Goal: Task Accomplishment & Management: Complete application form

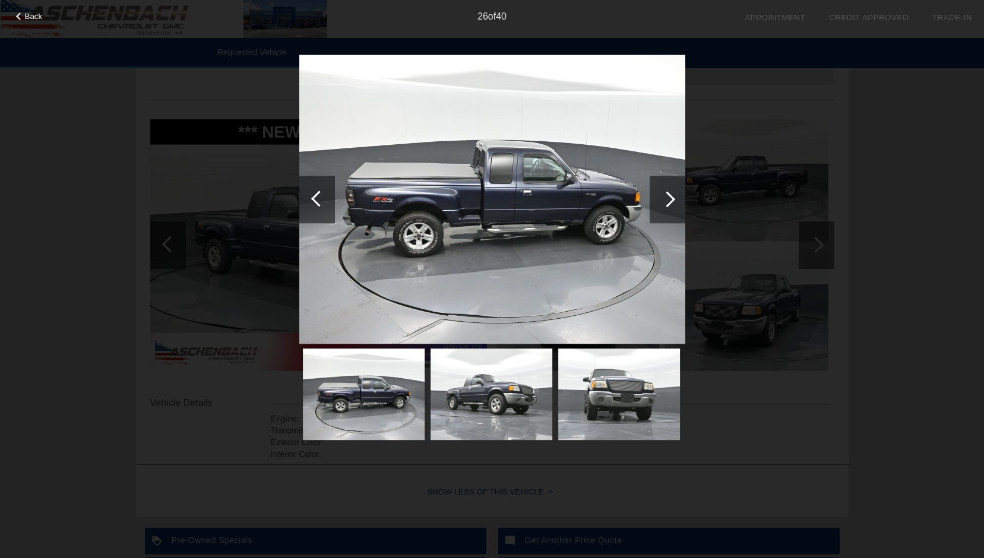
scroll to position [79, 0]
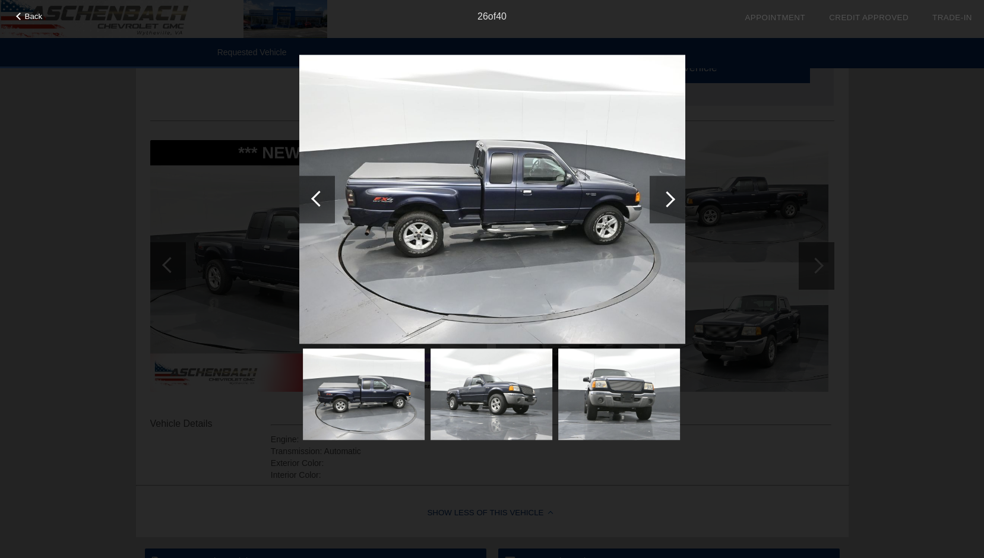
click at [668, 198] on div at bounding box center [667, 199] width 16 height 16
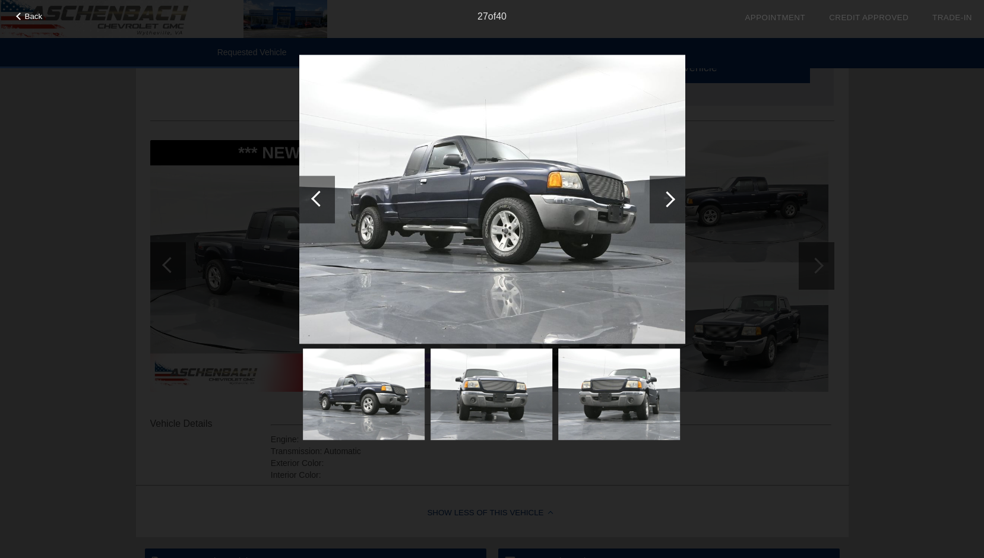
click at [669, 198] on div at bounding box center [667, 199] width 16 height 16
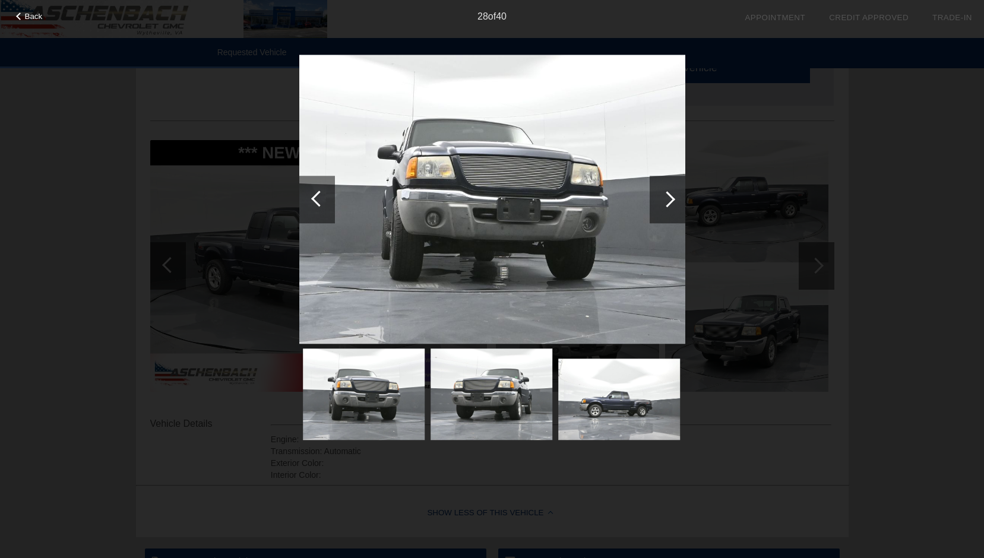
drag, startPoint x: 476, startPoint y: 314, endPoint x: 127, endPoint y: 371, distance: 353.9
click at [668, 196] on div at bounding box center [667, 199] width 16 height 16
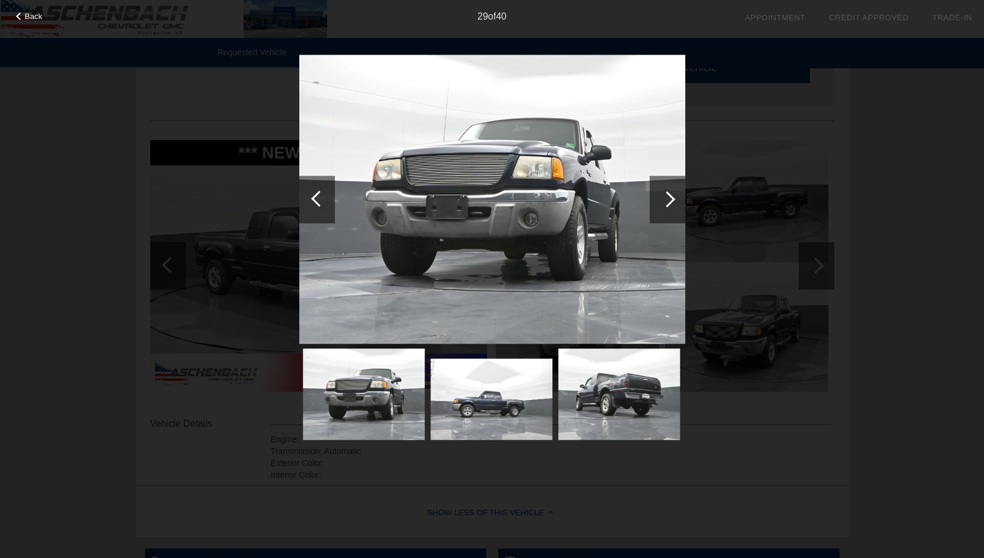
click at [668, 196] on div at bounding box center [667, 199] width 16 height 16
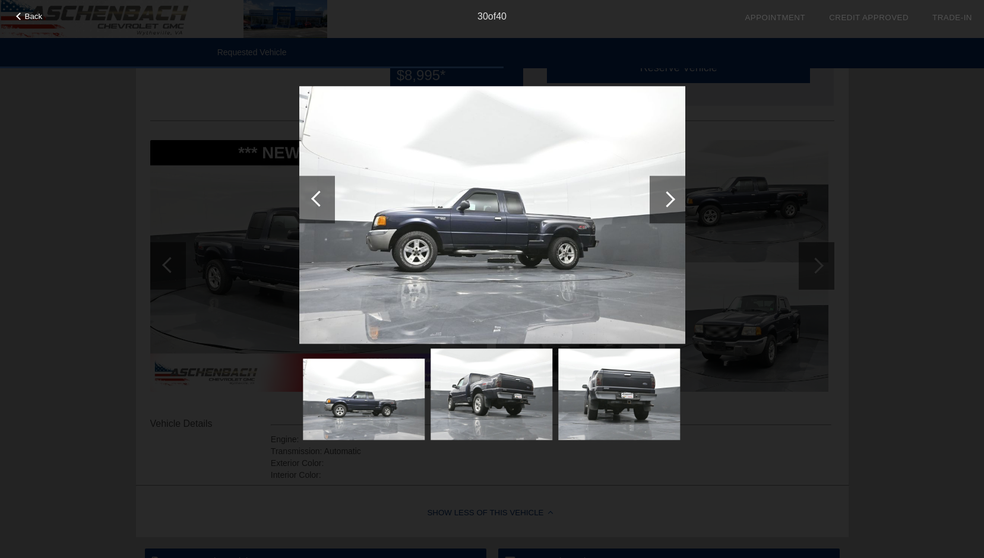
click at [668, 196] on div at bounding box center [667, 199] width 16 height 16
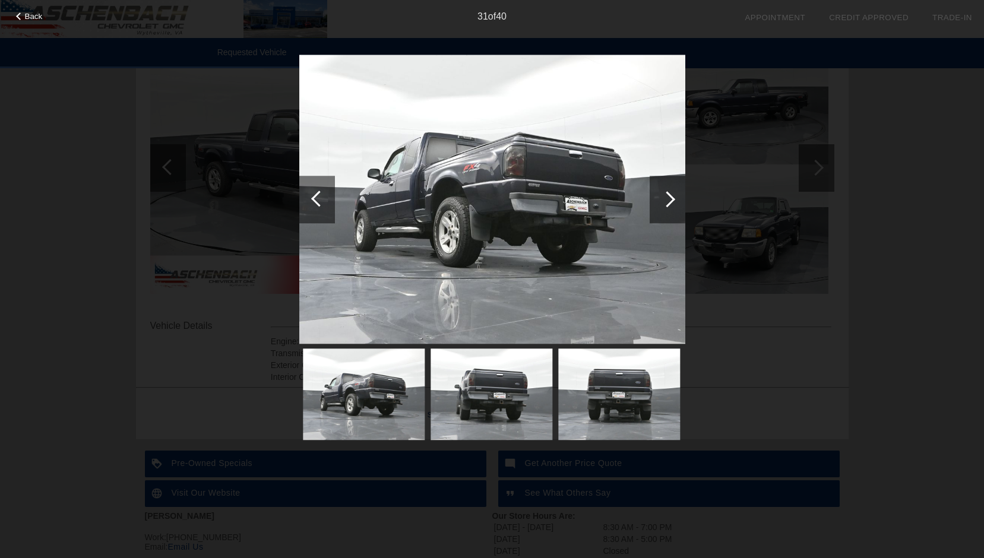
scroll to position [198, 0]
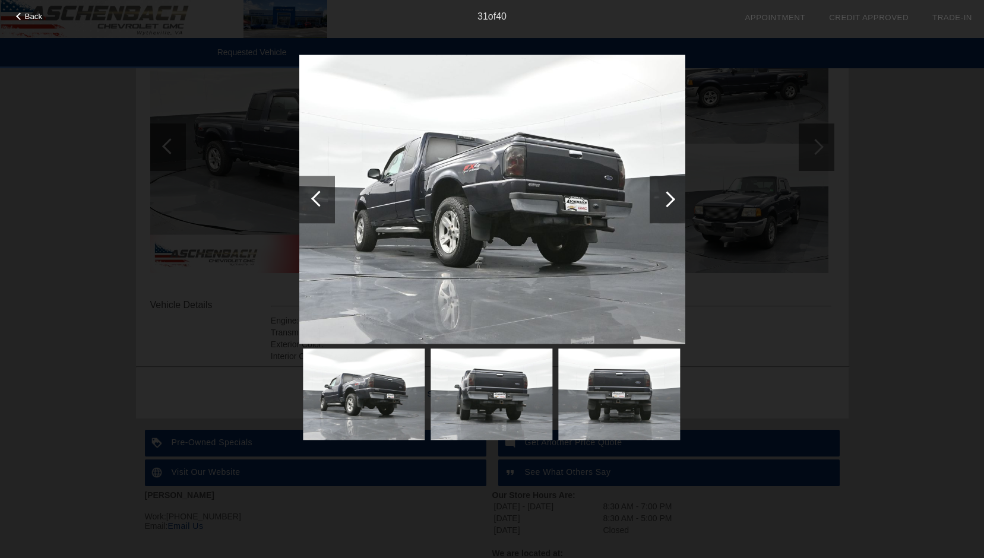
drag, startPoint x: 495, startPoint y: 349, endPoint x: 214, endPoint y: 341, distance: 281.1
click at [218, 340] on div "Back 31 of 40" at bounding box center [492, 279] width 984 height 558
click at [29, 15] on span "Back" at bounding box center [34, 16] width 18 height 9
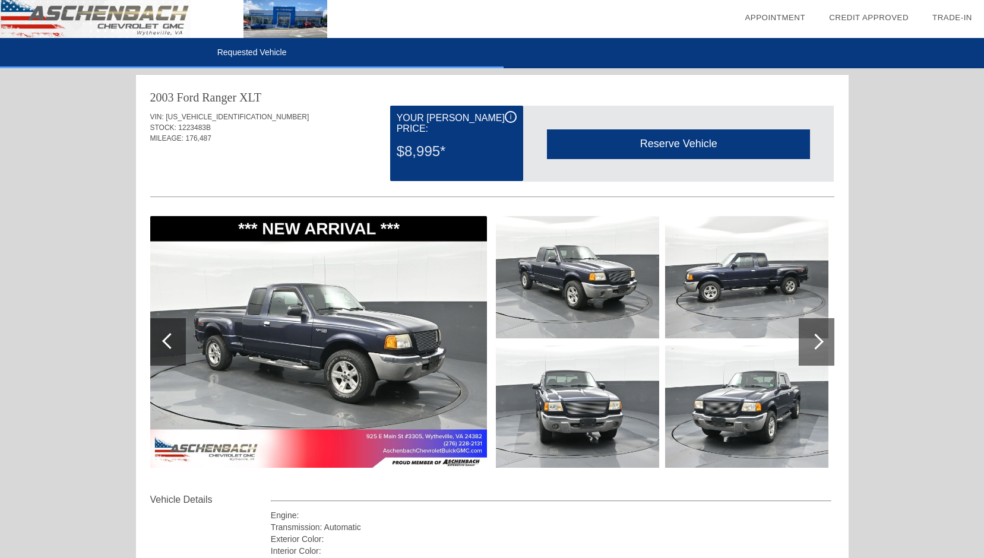
scroll to position [0, 0]
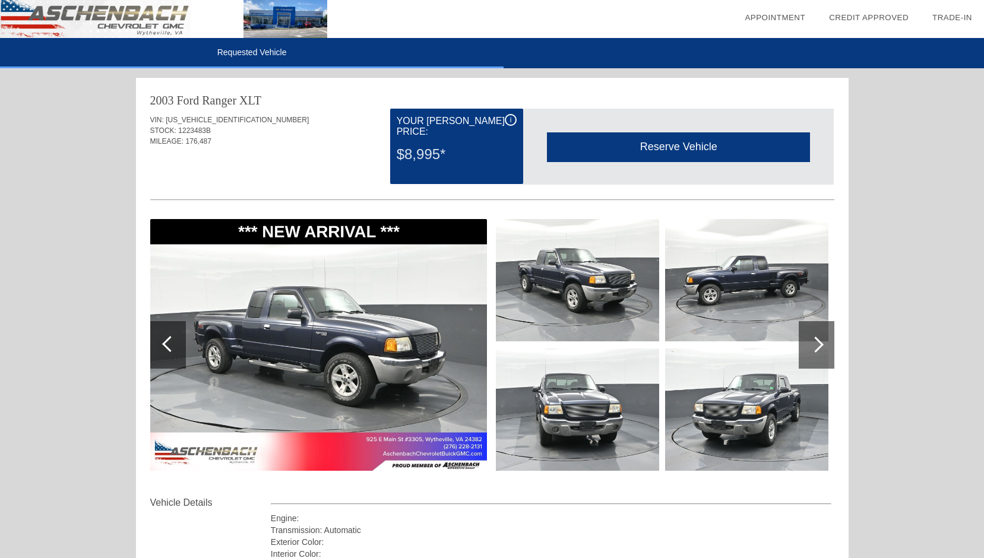
drag, startPoint x: 95, startPoint y: 242, endPoint x: 62, endPoint y: 420, distance: 180.7
click at [55, 414] on div "Requested Vehicle date_range Appointment check_box Credit Approved collections_…" at bounding box center [492, 393] width 984 height 787
click at [794, 19] on link "Appointment" at bounding box center [775, 17] width 61 height 9
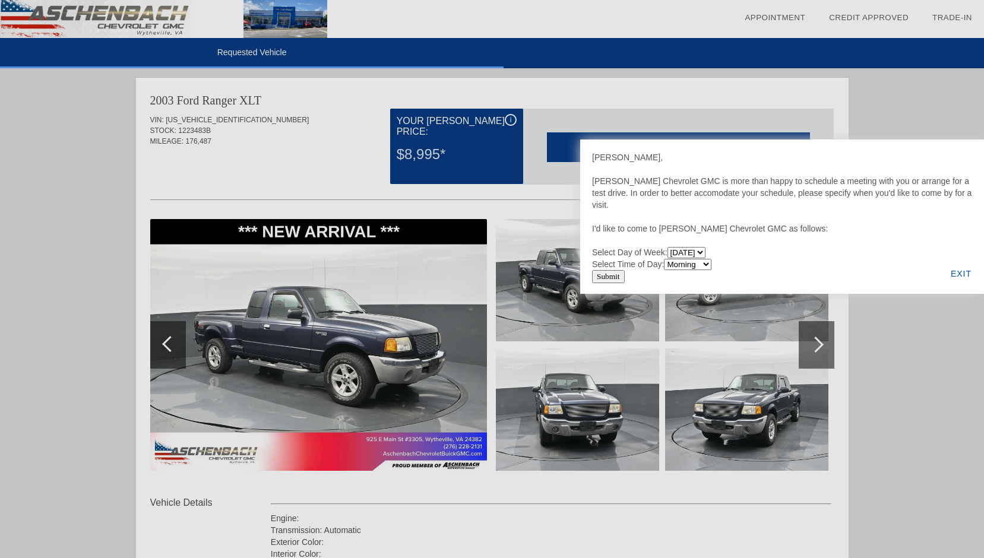
click at [794, 19] on link "Appointment" at bounding box center [775, 17] width 61 height 9
click at [675, 109] on div at bounding box center [492, 279] width 984 height 558
click at [952, 15] on link "Trade-In" at bounding box center [953, 17] width 40 height 9
click at [959, 268] on div "EXIT" at bounding box center [962, 274] width 46 height 40
